Goal: Find specific page/section: Find specific page/section

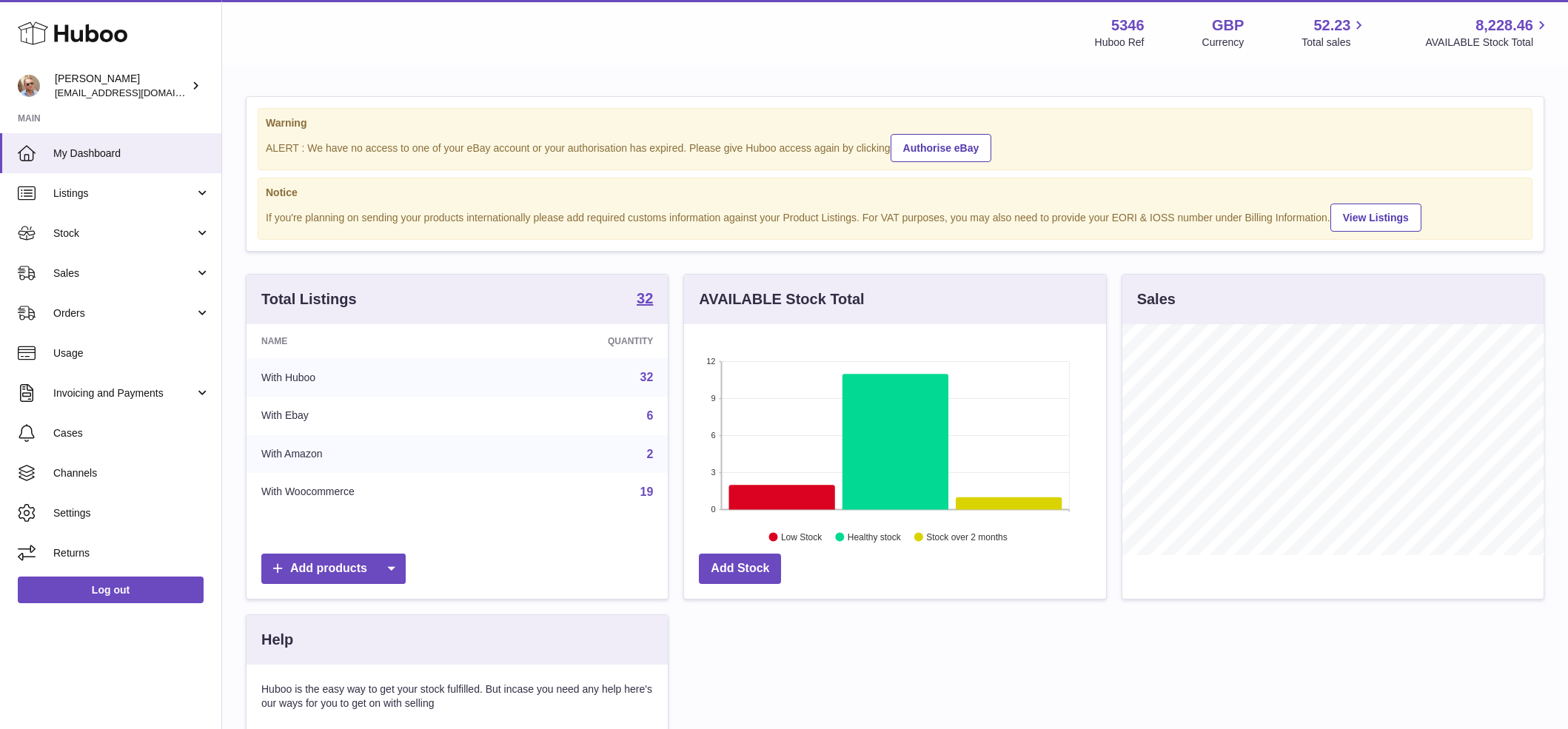
scroll to position [740113, 739707]
click at [137, 277] on span "Sales" at bounding box center [124, 273] width 142 height 14
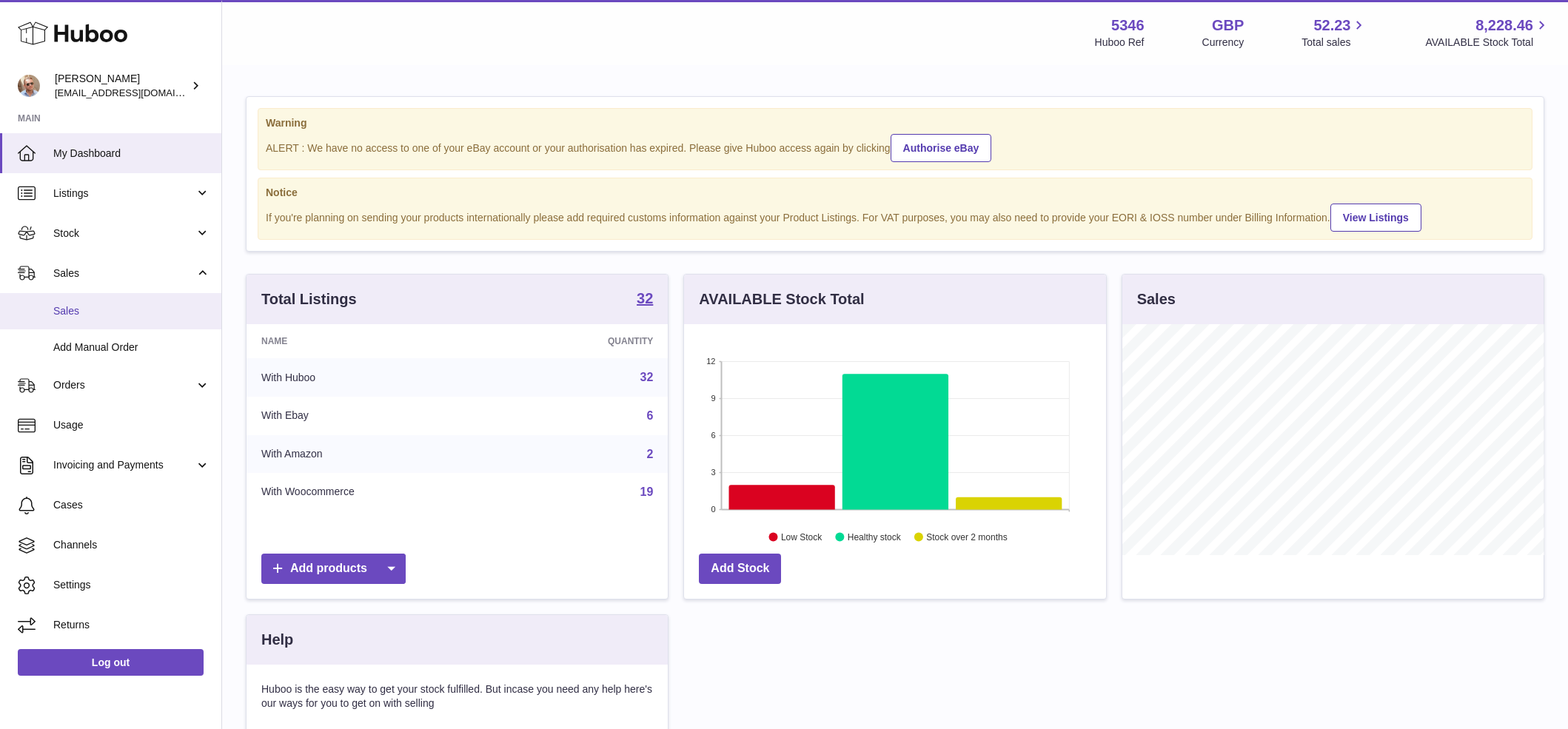
click at [119, 300] on link "Sales" at bounding box center [110, 311] width 222 height 36
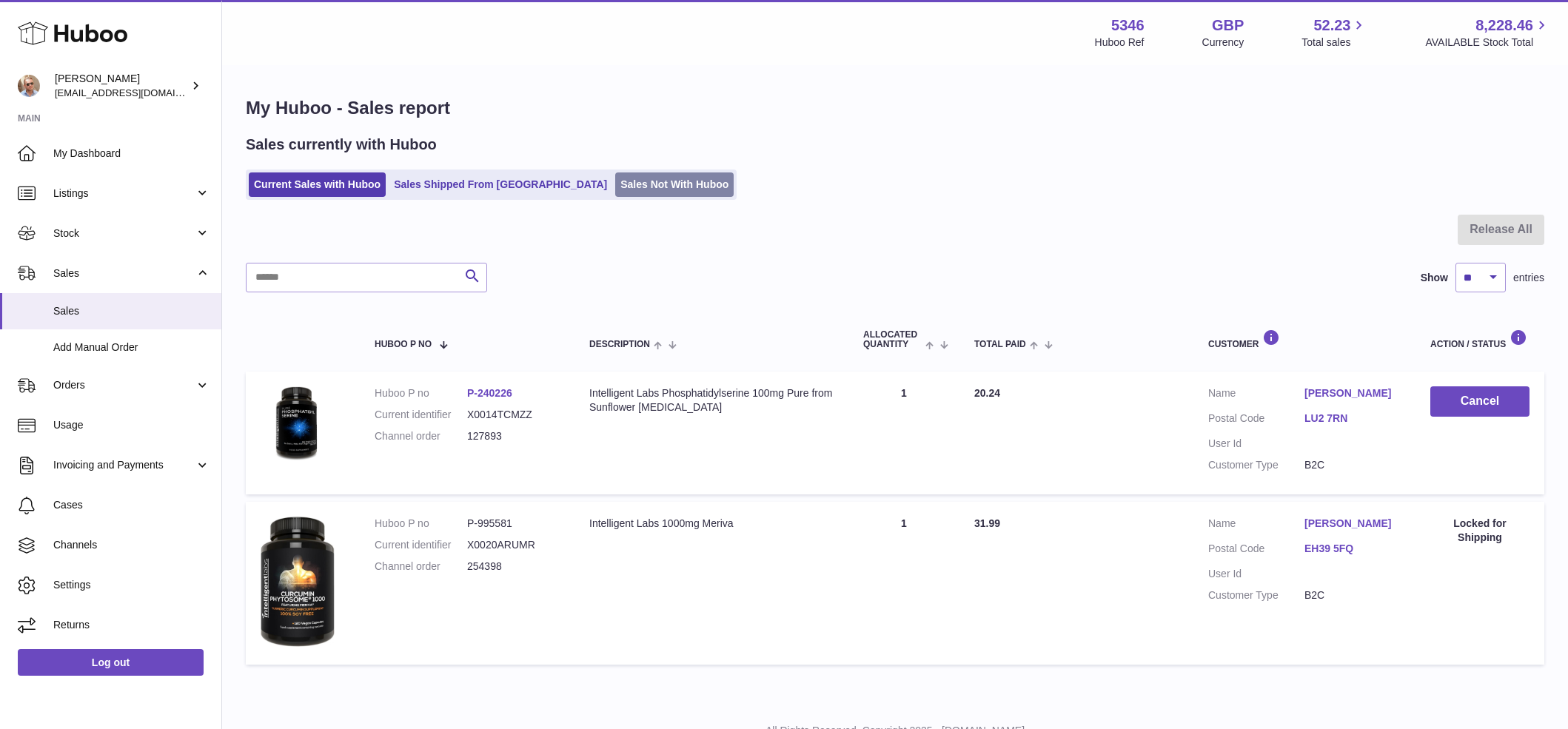
click at [615, 191] on link "Sales Not With Huboo" at bounding box center [674, 185] width 119 height 25
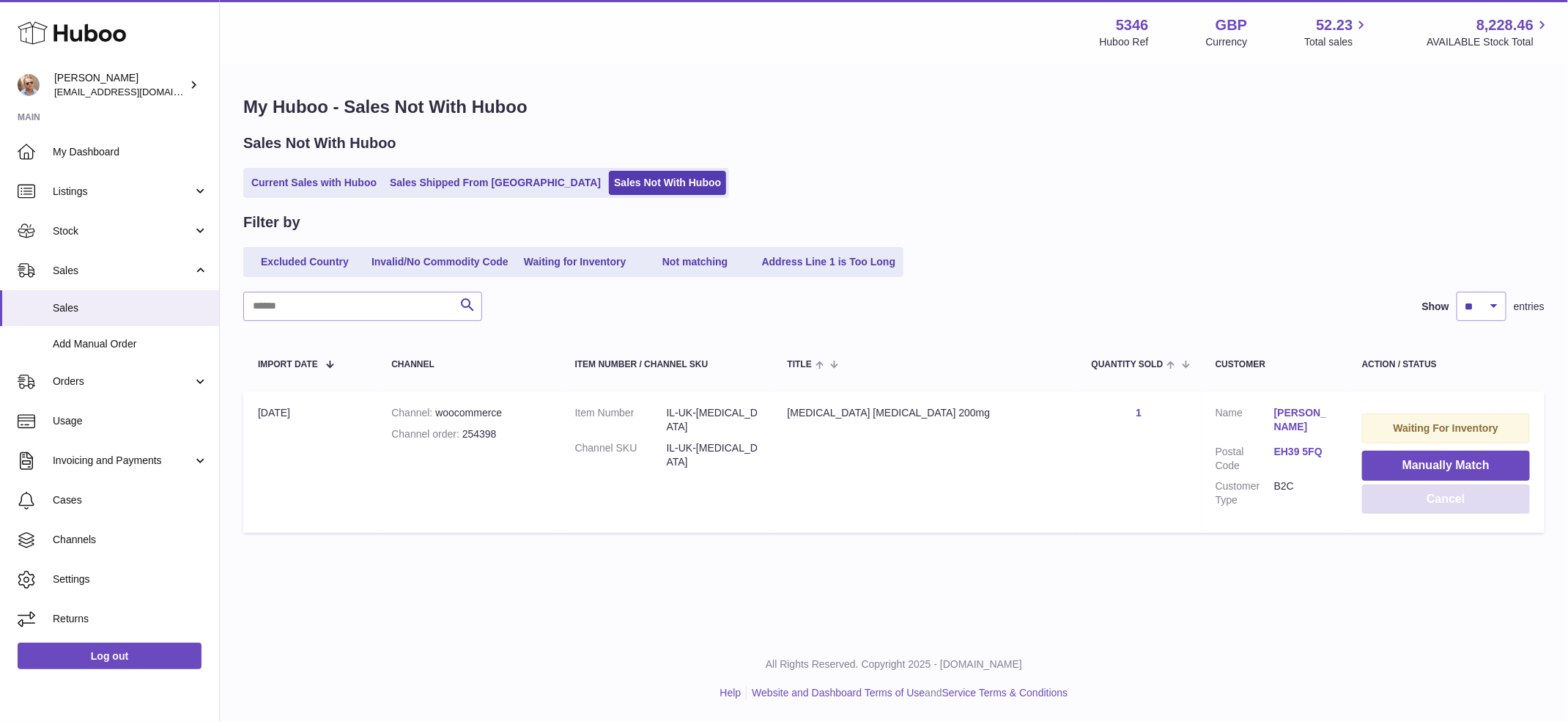
click at [1421, 500] on button "Cancel" at bounding box center [1446, 499] width 168 height 30
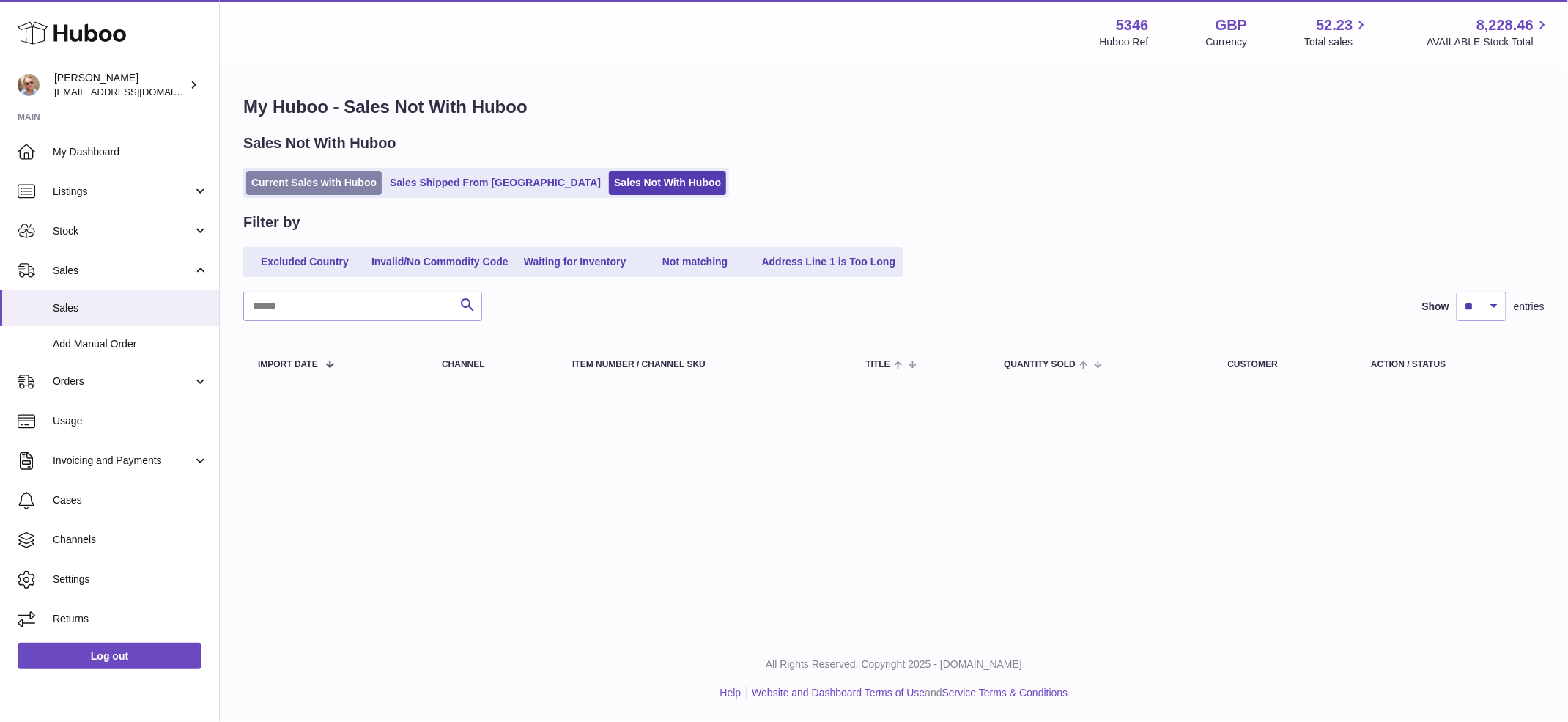
click at [283, 186] on link "Current Sales with Huboo" at bounding box center [313, 183] width 135 height 24
